Goal: Task Accomplishment & Management: Complete application form

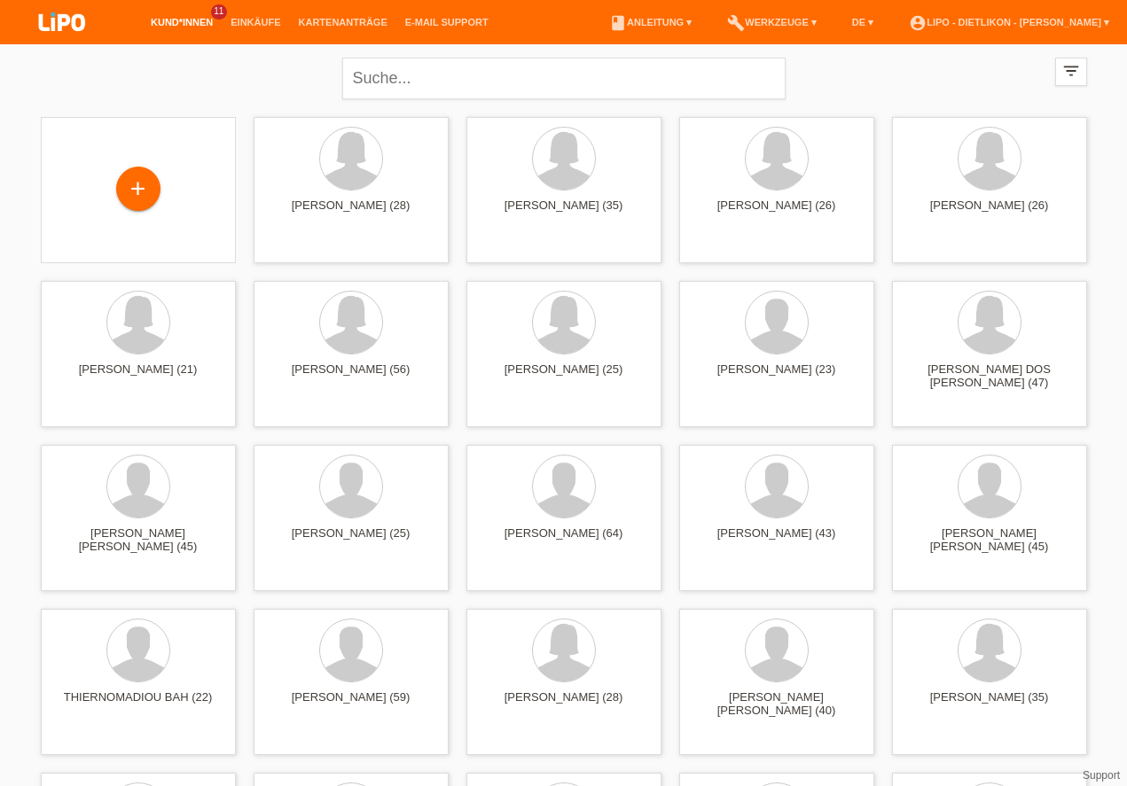
click at [129, 182] on div "+" at bounding box center [138, 189] width 43 height 30
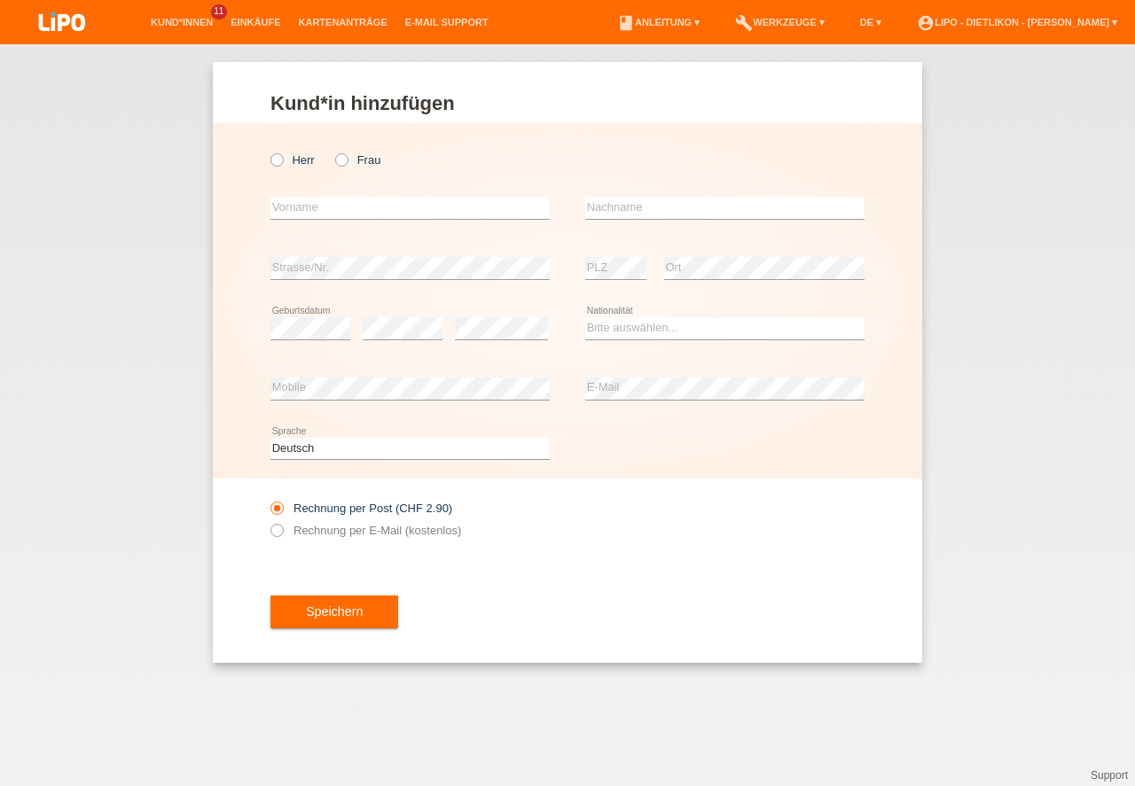
click at [268, 151] on icon at bounding box center [268, 151] width 0 height 0
click at [281, 162] on input "Herr" at bounding box center [276, 159] width 12 height 12
radio input "true"
drag, startPoint x: 303, startPoint y: 210, endPoint x: 308, endPoint y: 183, distance: 27.0
click at [304, 210] on input "text" at bounding box center [409, 208] width 279 height 22
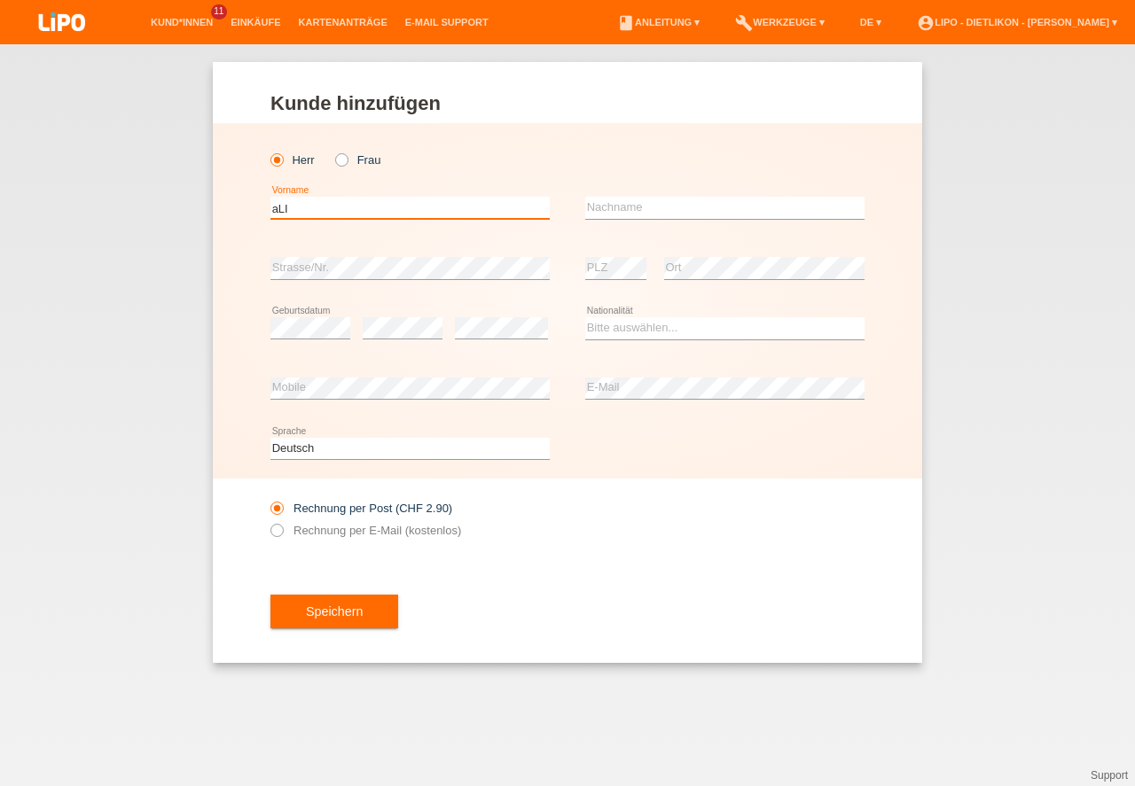
click at [372, 199] on input "aLI" at bounding box center [409, 208] width 279 height 22
type input "a"
type input "[PERSON_NAME]"
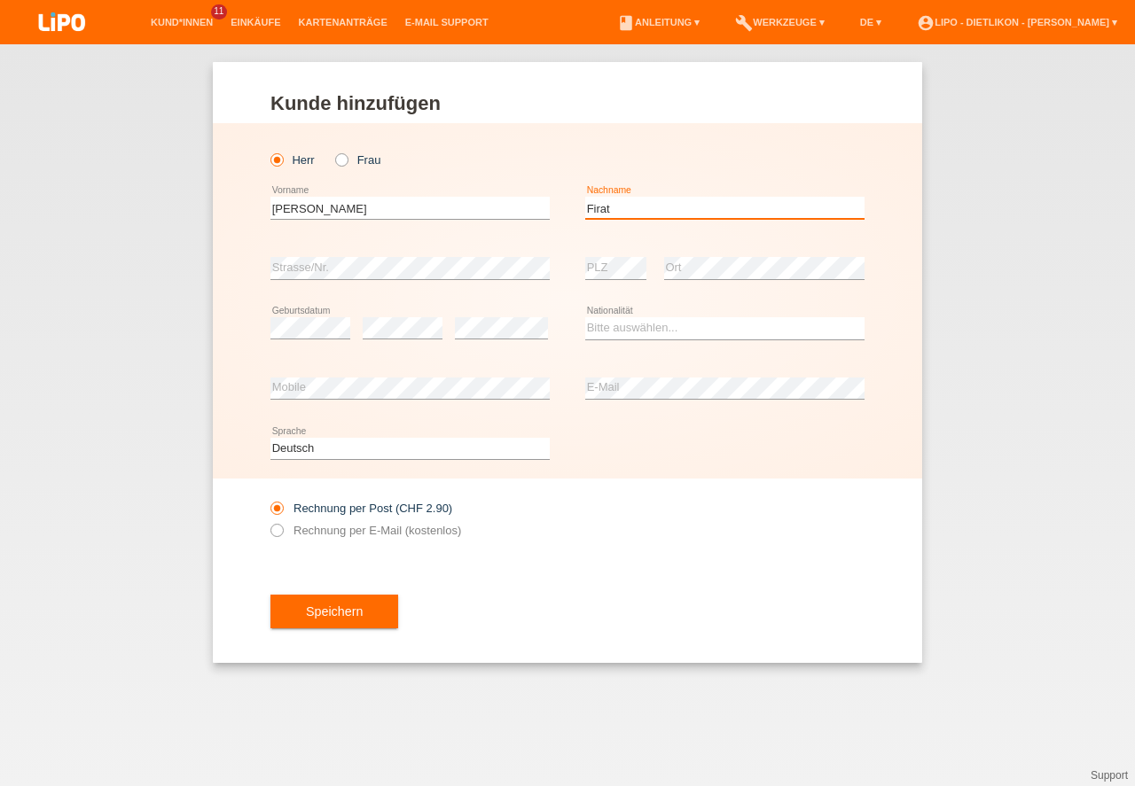
type input "Firat"
click at [675, 464] on div "Deutsch Français Italiano English error Sprache" at bounding box center [567, 449] width 594 height 60
click at [659, 331] on select "Bitte auswählen... Schweiz Deutschland Liechtenstein Österreich ------------ Af…" at bounding box center [724, 327] width 279 height 21
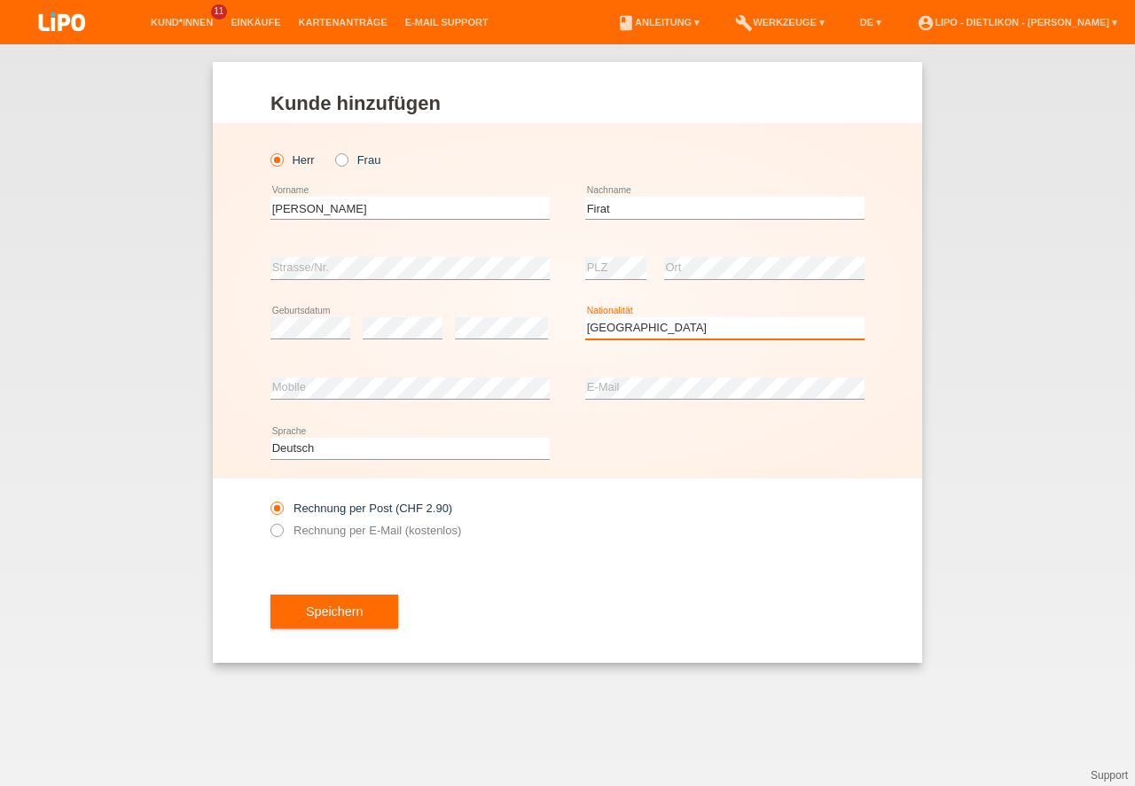
select select "TR"
click at [0, 0] on option "Türkei" at bounding box center [0, 0] width 0 height 0
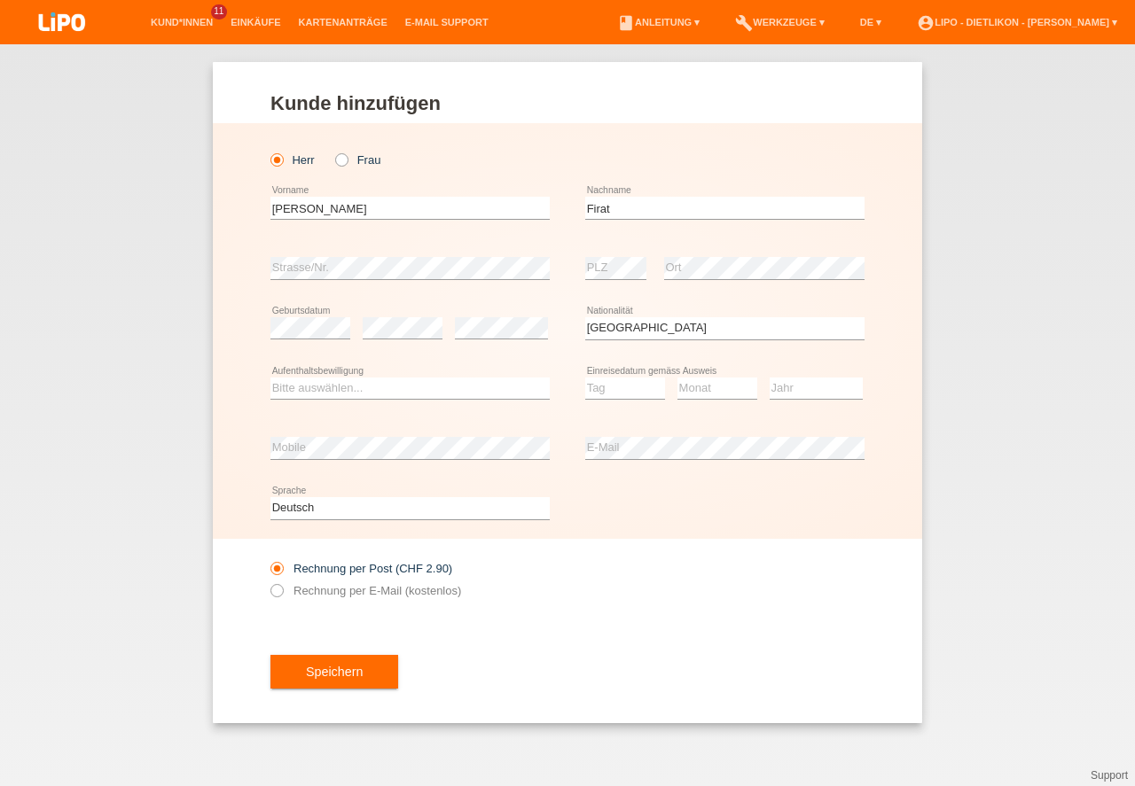
click at [664, 578] on div "Rechnung per Post (CHF 2.90) Rechnung per E-Mail (kostenlos)" at bounding box center [567, 580] width 594 height 82
click at [347, 386] on select "Bitte auswählen... C B B - Flüchtlingsstatus Andere" at bounding box center [409, 388] width 279 height 21
select select "C"
click at [0, 0] on option "C" at bounding box center [0, 0] width 0 height 0
click at [631, 383] on select "Tag 01 02 03 04 05 06 07 08 09 10 11" at bounding box center [625, 388] width 80 height 21
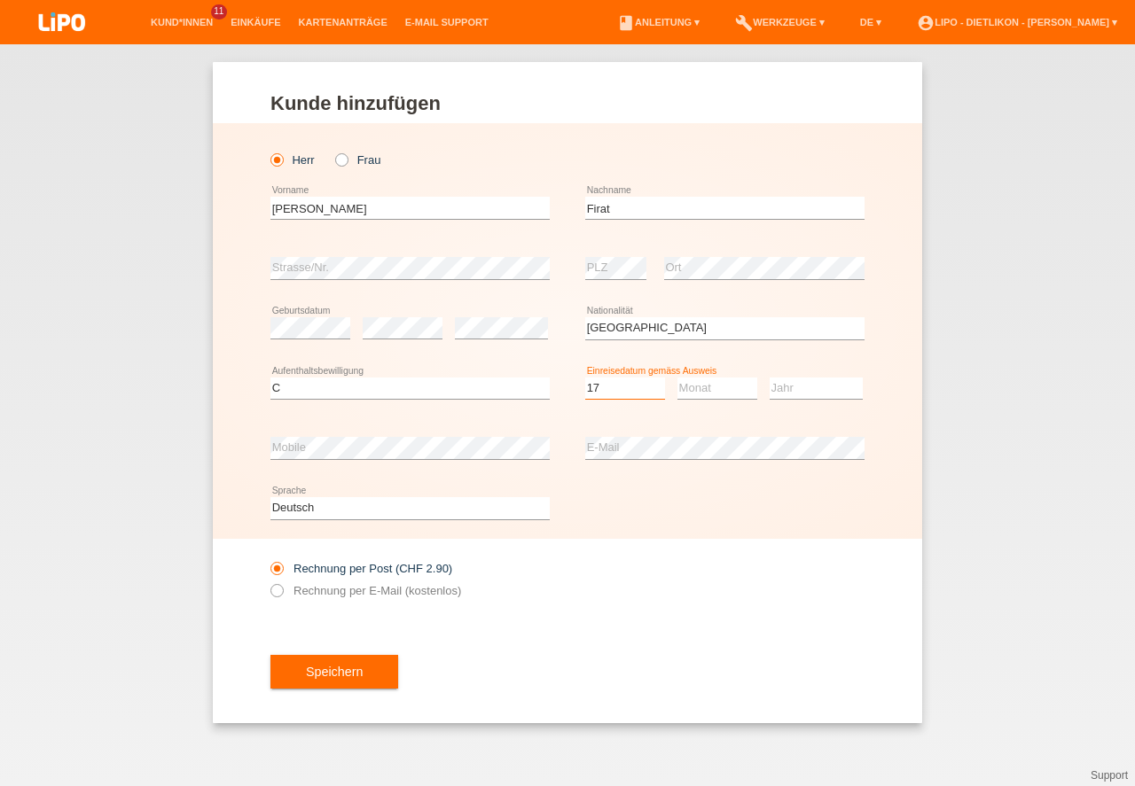
select select "17"
select select "03"
select select "1998"
click at [643, 494] on div "Deutsch Français Italiano English error Sprache" at bounding box center [567, 509] width 594 height 60
click at [657, 469] on div "error E-Mail" at bounding box center [724, 448] width 279 height 60
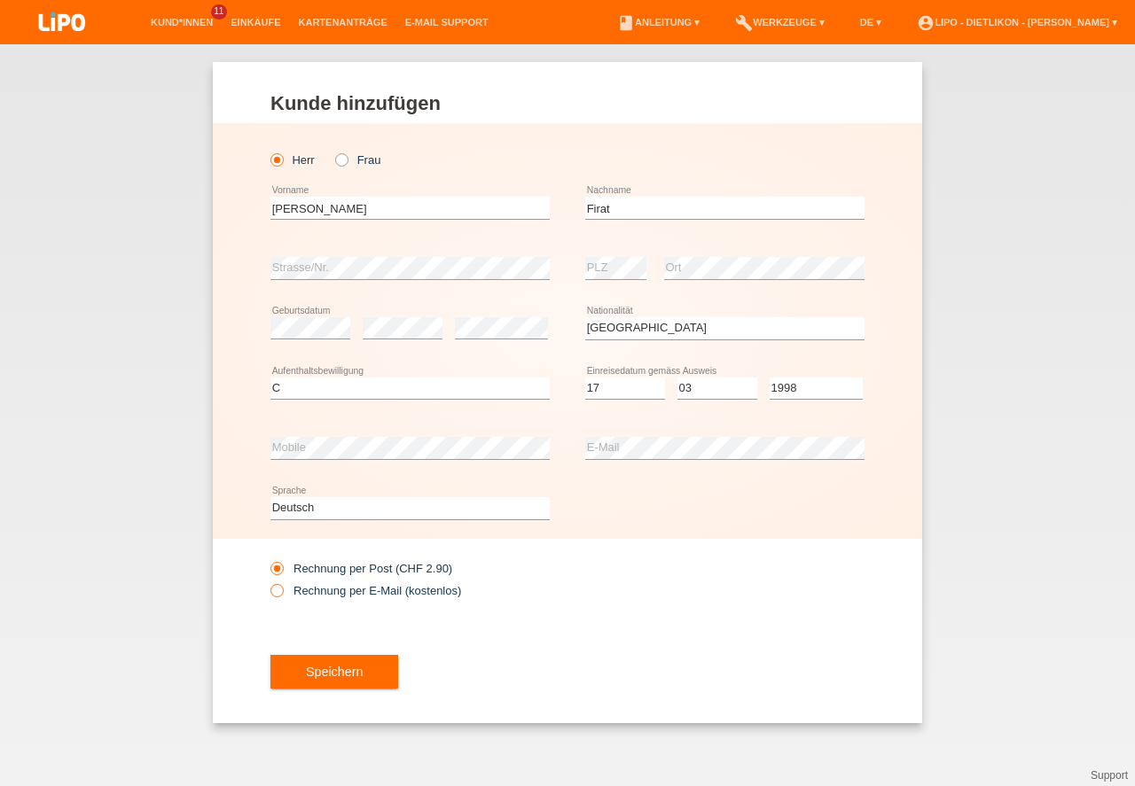
click at [298, 589] on label "Rechnung per E-Mail (kostenlos)" at bounding box center [365, 590] width 191 height 13
click at [282, 589] on input "Rechnung per E-Mail (kostenlos)" at bounding box center [276, 595] width 12 height 22
radio input "true"
click at [337, 670] on button "Speichern" at bounding box center [334, 672] width 128 height 34
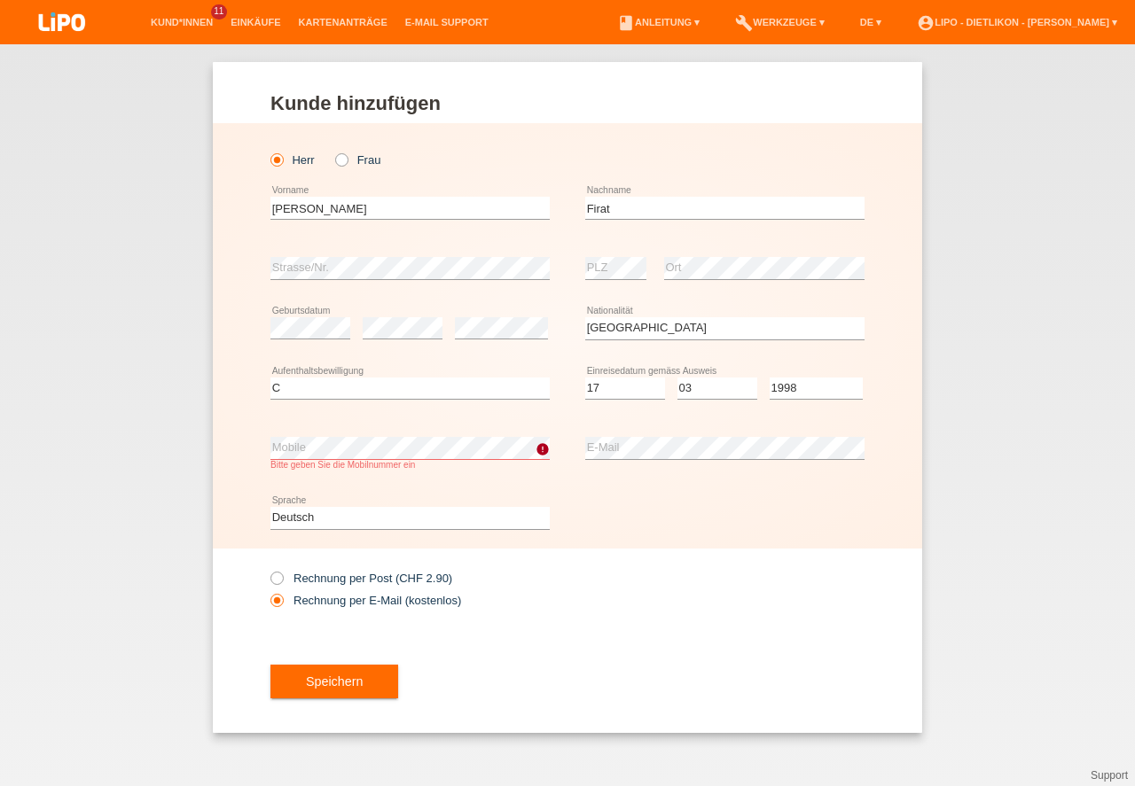
click at [618, 478] on div "error E-Mail" at bounding box center [724, 448] width 279 height 60
click at [698, 573] on div "Rechnung per Post (CHF 2.90) Rechnung per E-Mail (kostenlos)" at bounding box center [567, 590] width 594 height 82
click at [338, 687] on button "Speichern" at bounding box center [334, 682] width 128 height 34
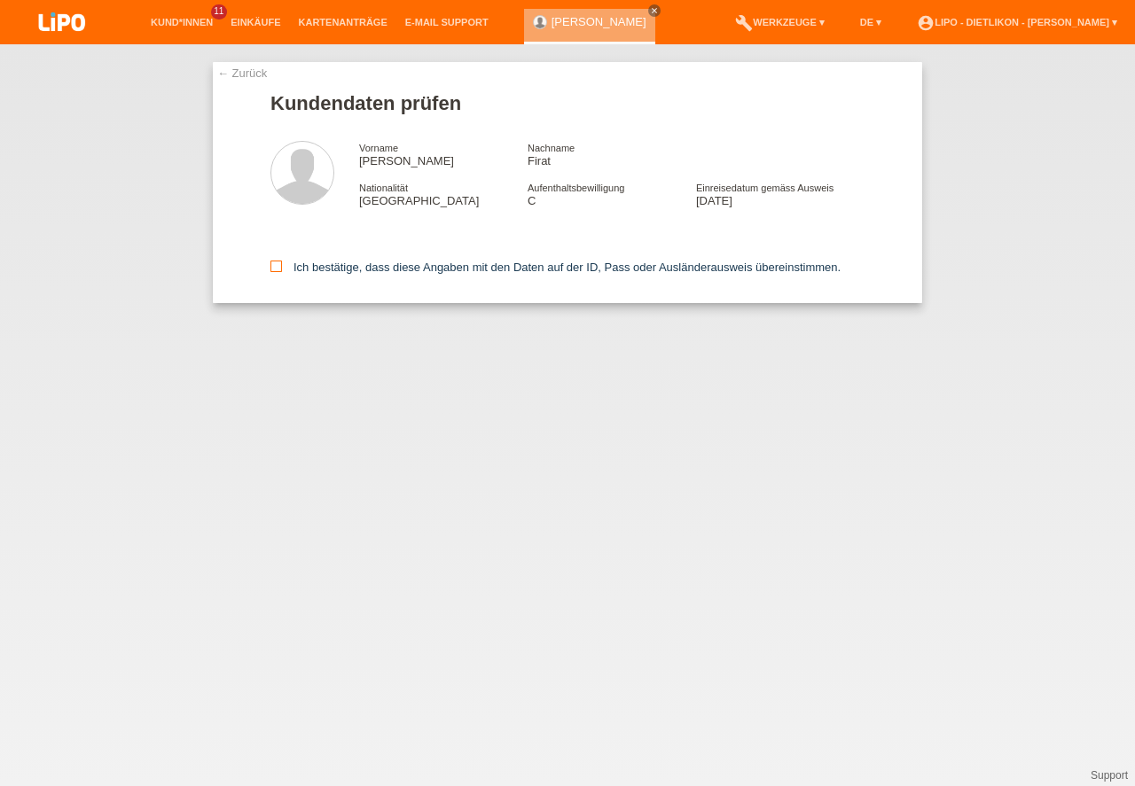
click at [281, 266] on icon at bounding box center [276, 267] width 12 height 12
click at [281, 266] on input "Ich bestätige, dass diese Angaben mit den Daten auf der ID, Pass oder Ausländer…" at bounding box center [276, 267] width 12 height 12
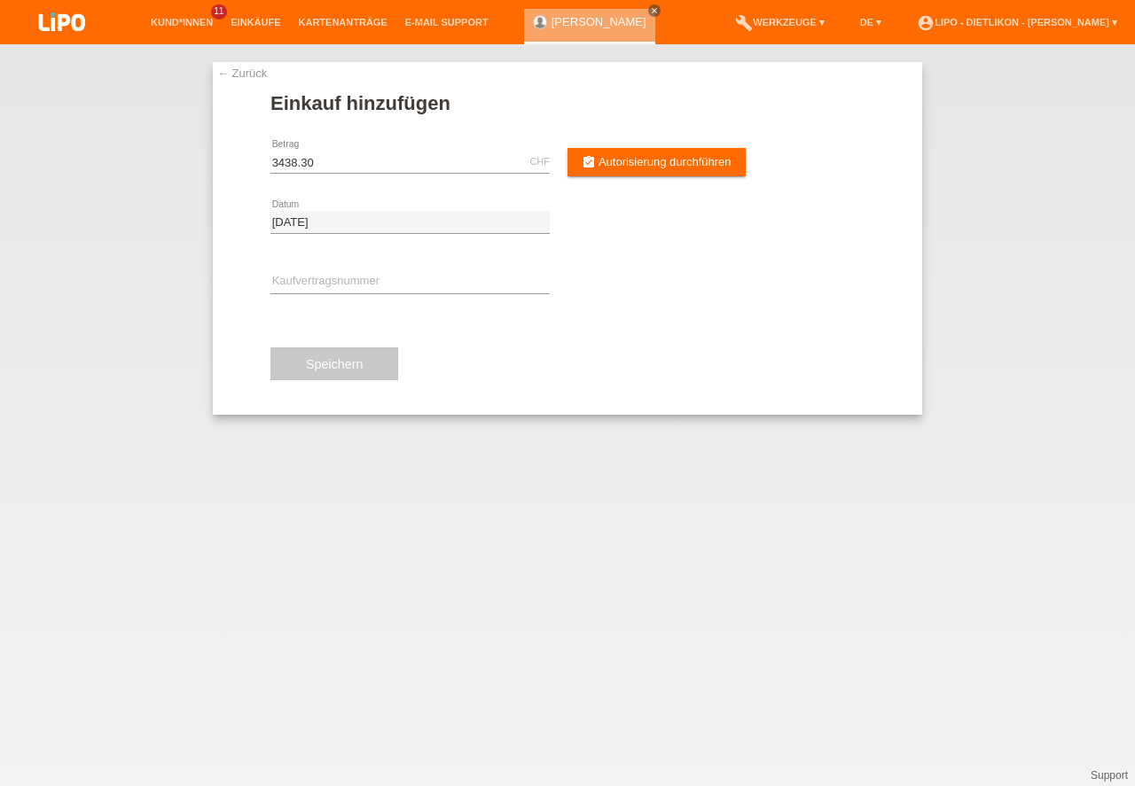
type input "3438.30"
click at [356, 285] on input "text" at bounding box center [409, 282] width 279 height 22
type input "x"
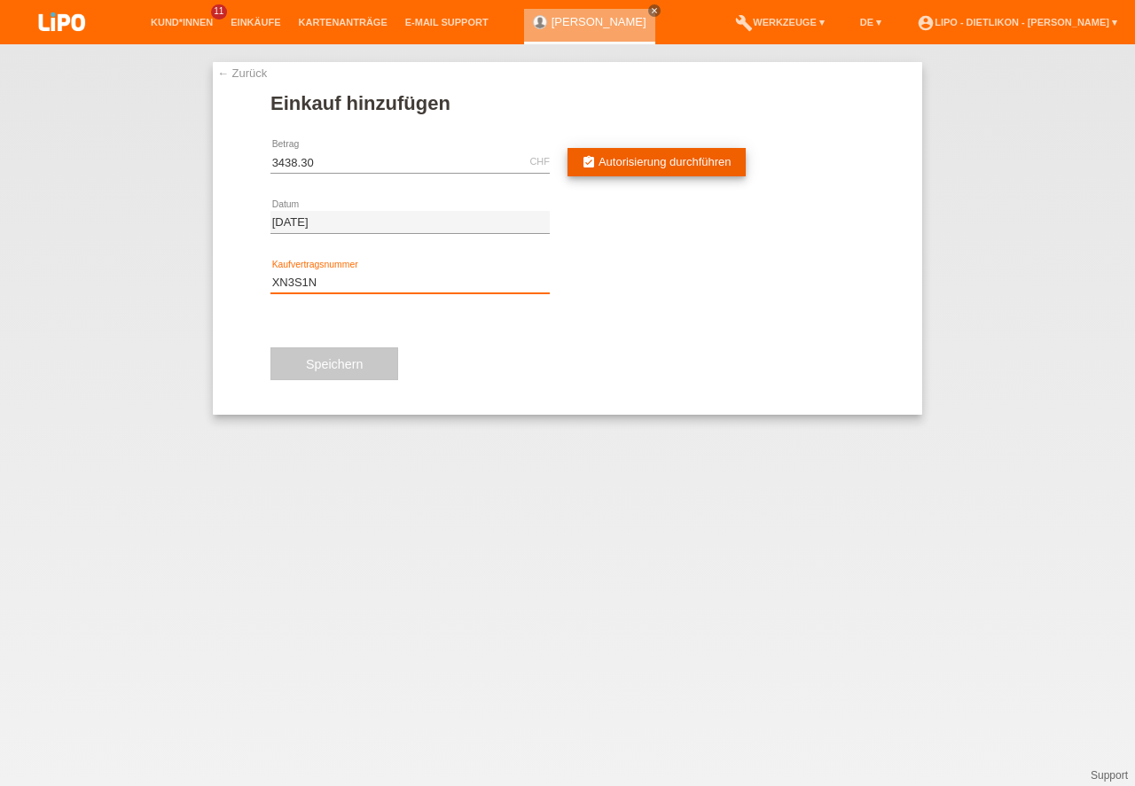
type input "XN3S1N"
click at [685, 156] on span "Autorisierung durchführen" at bounding box center [664, 161] width 133 height 13
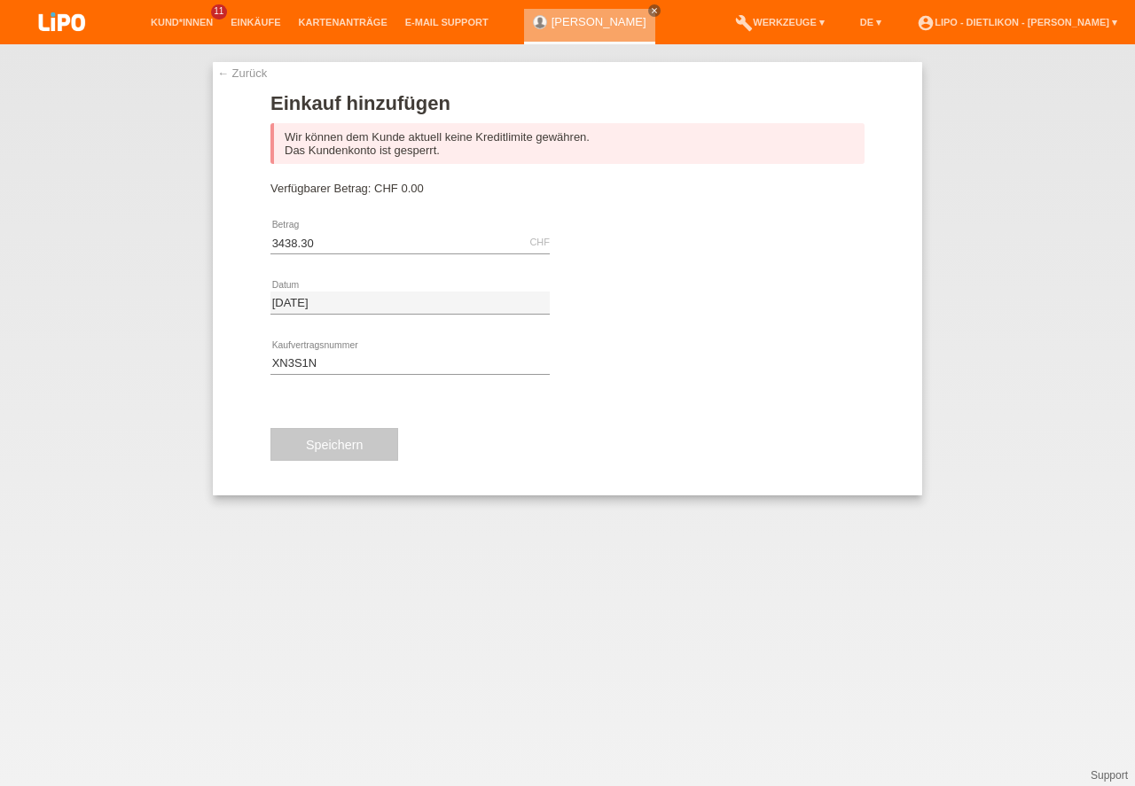
click at [254, 70] on link "← Zurück" at bounding box center [242, 72] width 50 height 13
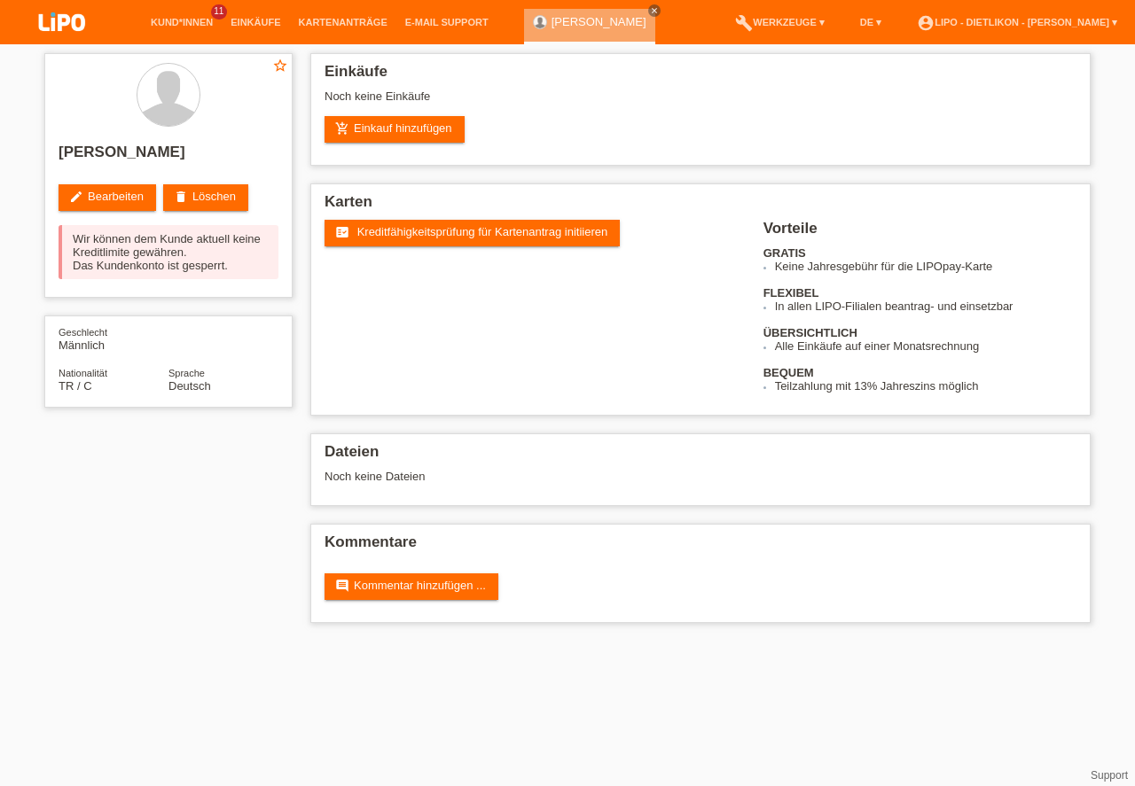
click at [394, 384] on div "fact_check Kreditfähigkeitsprüfung für Kartenantrag initiieren Vorteile GRATIS …" at bounding box center [700, 306] width 752 height 173
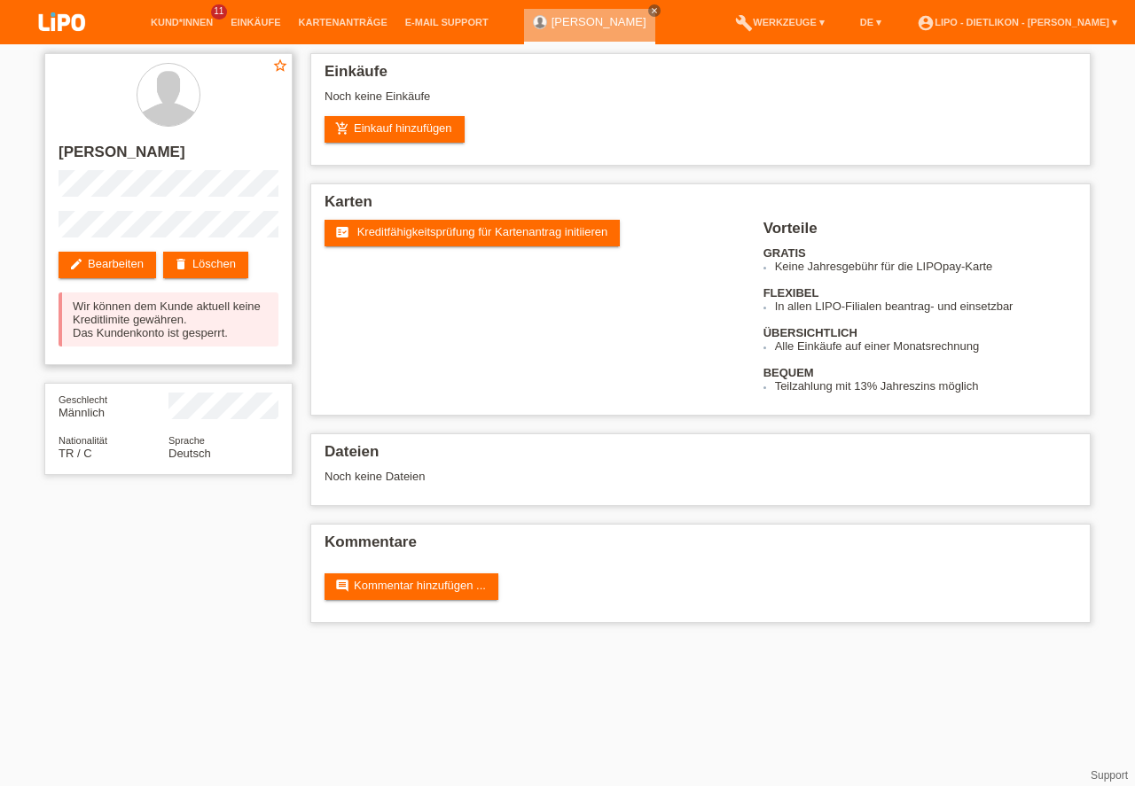
click at [90, 113] on div at bounding box center [168, 96] width 220 height 66
click at [190, 85] on div at bounding box center [168, 95] width 62 height 62
click at [185, 25] on link "Kund*innen" at bounding box center [182, 22] width 80 height 11
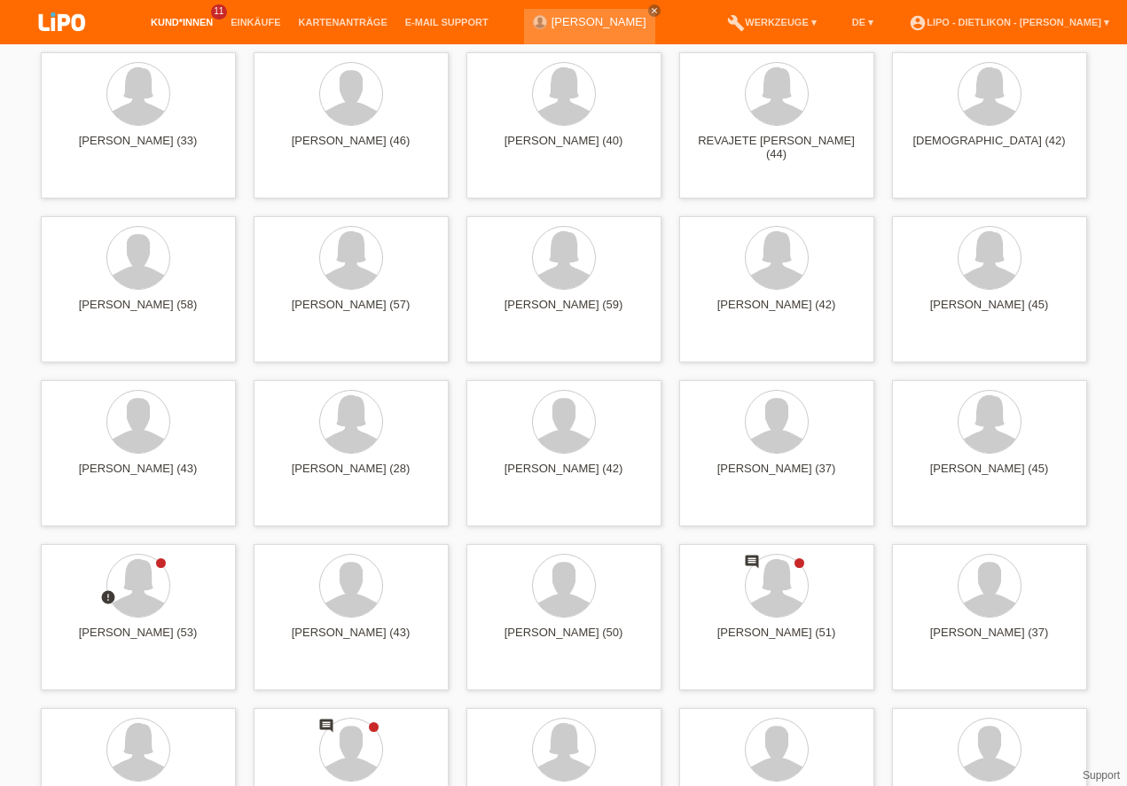
scroll to position [1415, 0]
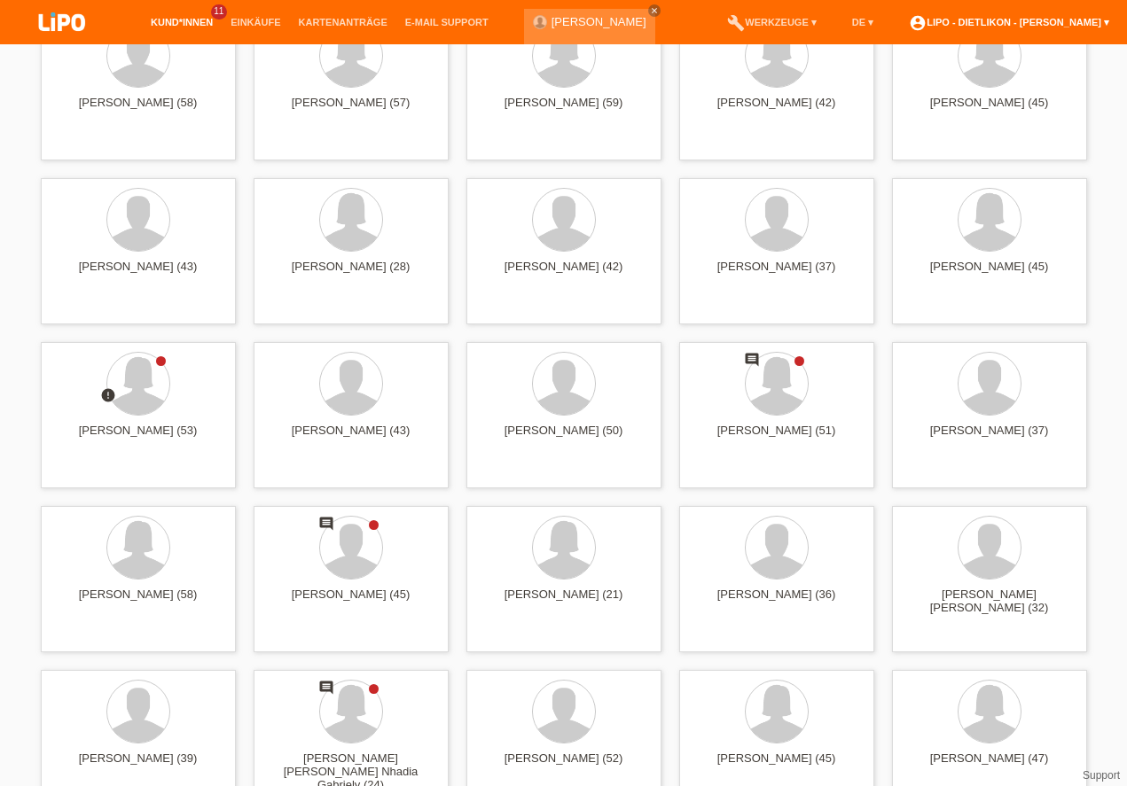
click at [1025, 22] on link "account_circle LIPO - Dietlikon - Carmine Vaccaro ▾" at bounding box center [1009, 22] width 218 height 11
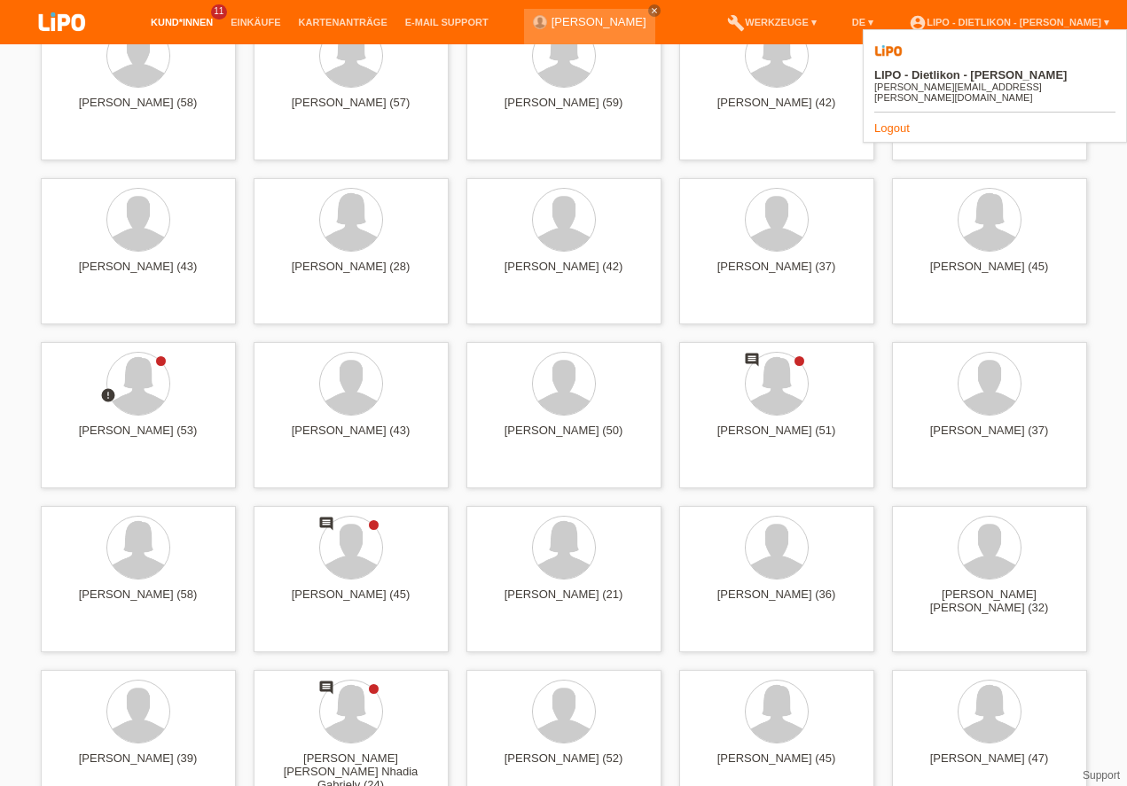
click at [878, 121] on link "Logout" at bounding box center [891, 127] width 35 height 13
